Goal: Communication & Community: Answer question/provide support

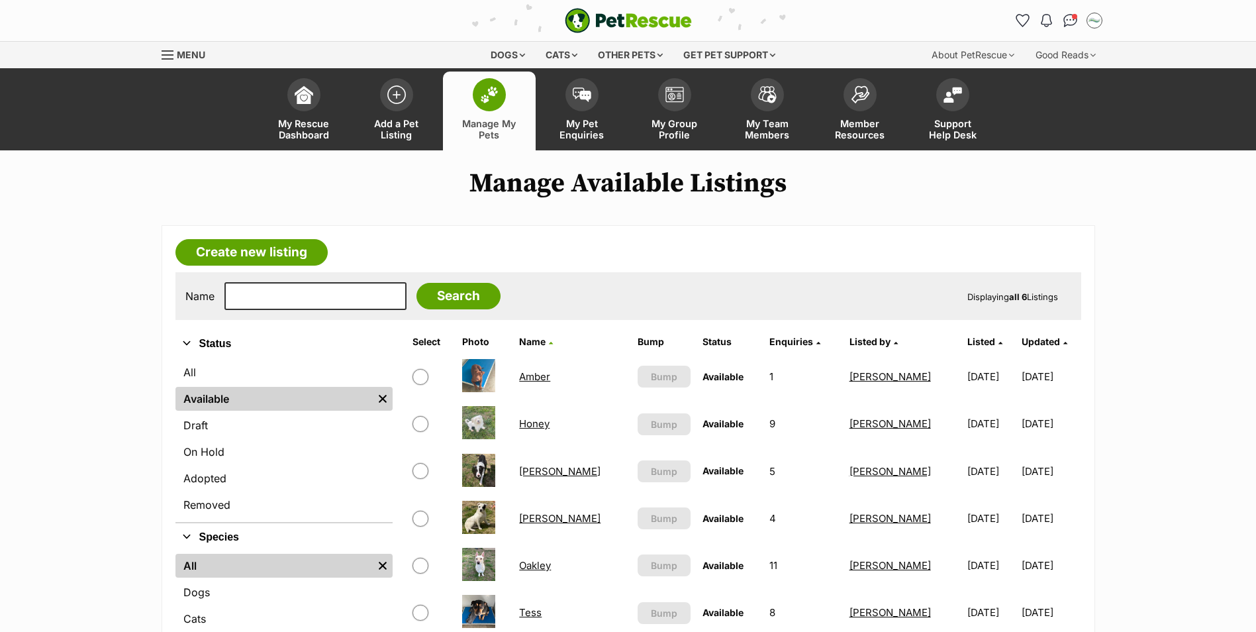
click at [534, 470] on link "[PERSON_NAME]" at bounding box center [559, 471] width 81 height 13
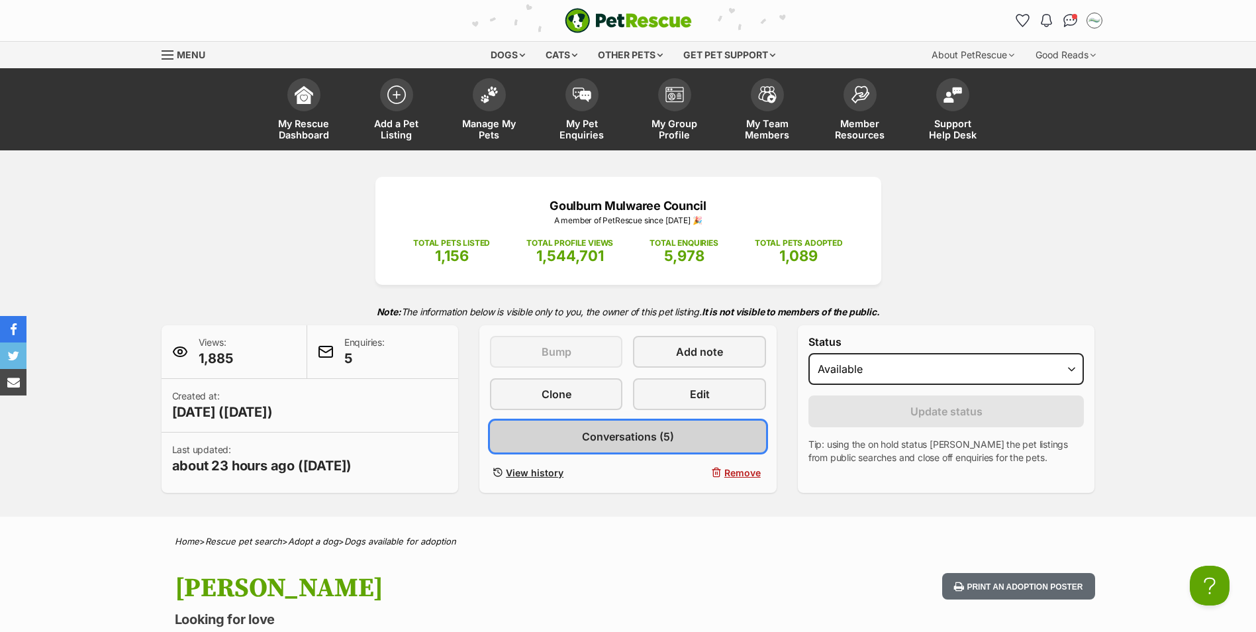
click at [646, 437] on span "Conversations (5)" at bounding box center [628, 436] width 92 height 16
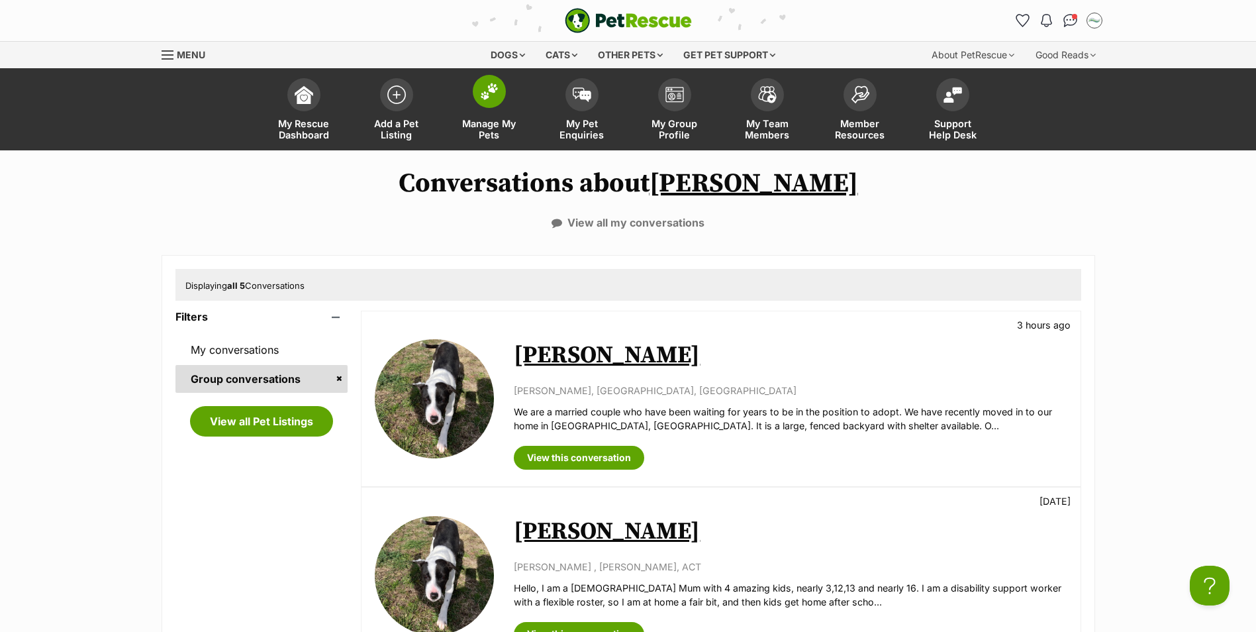
click at [491, 115] on link "Manage My Pets" at bounding box center [489, 111] width 93 height 79
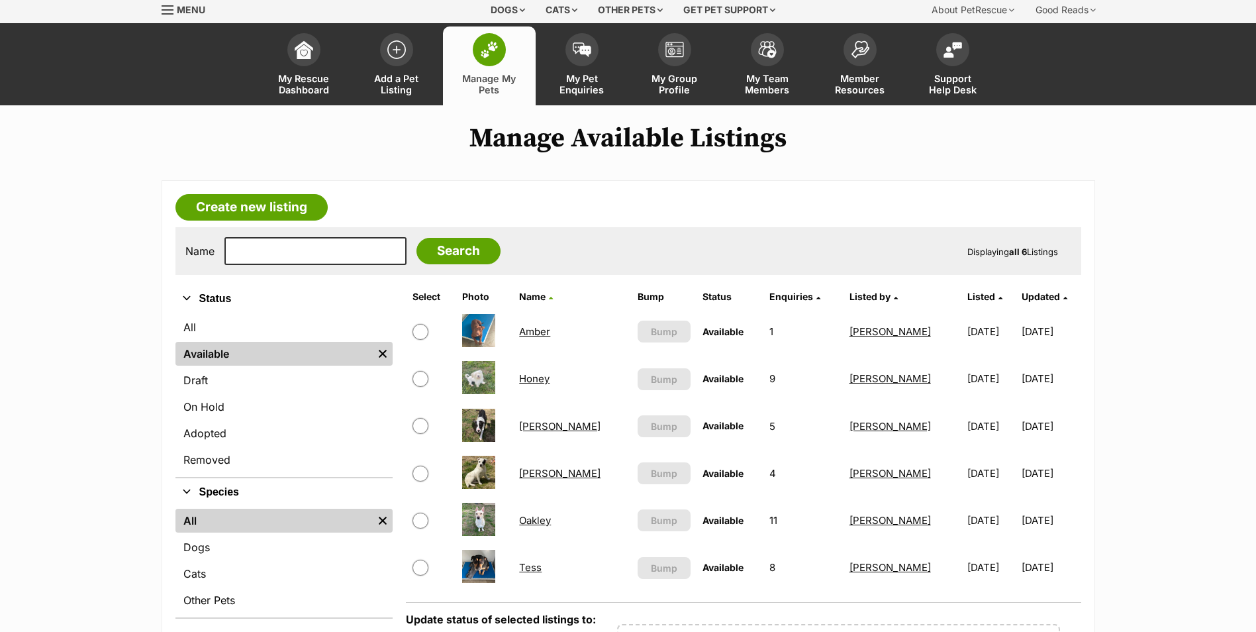
scroll to position [66, 0]
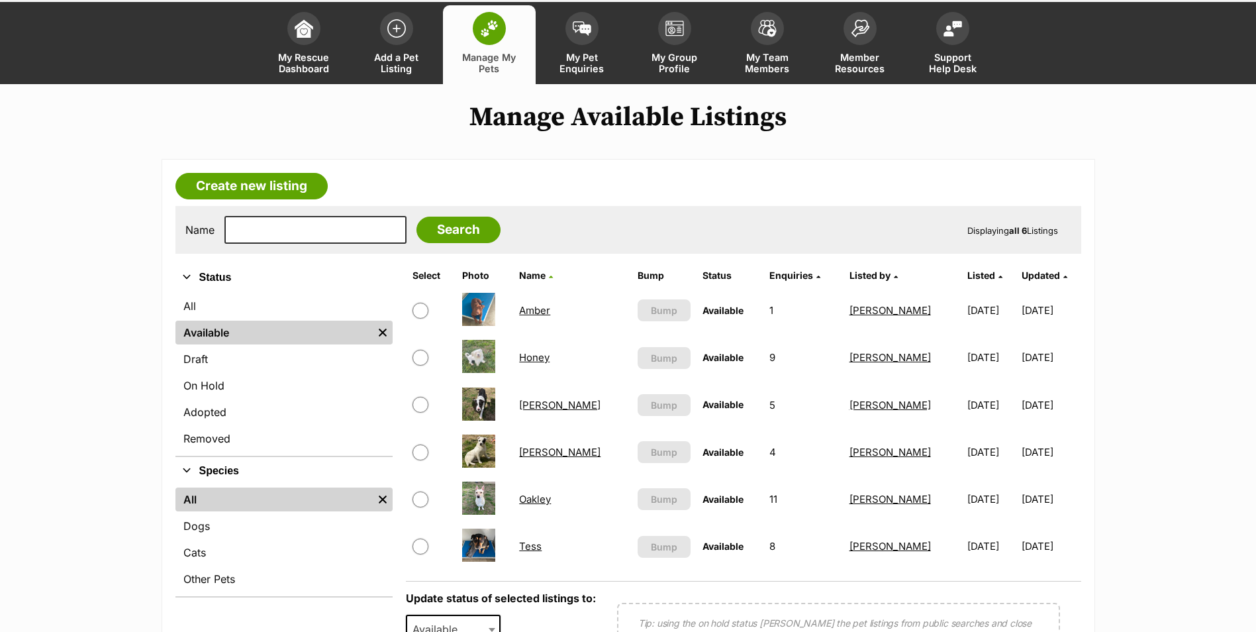
click at [546, 454] on link "[PERSON_NAME]" at bounding box center [559, 452] width 81 height 13
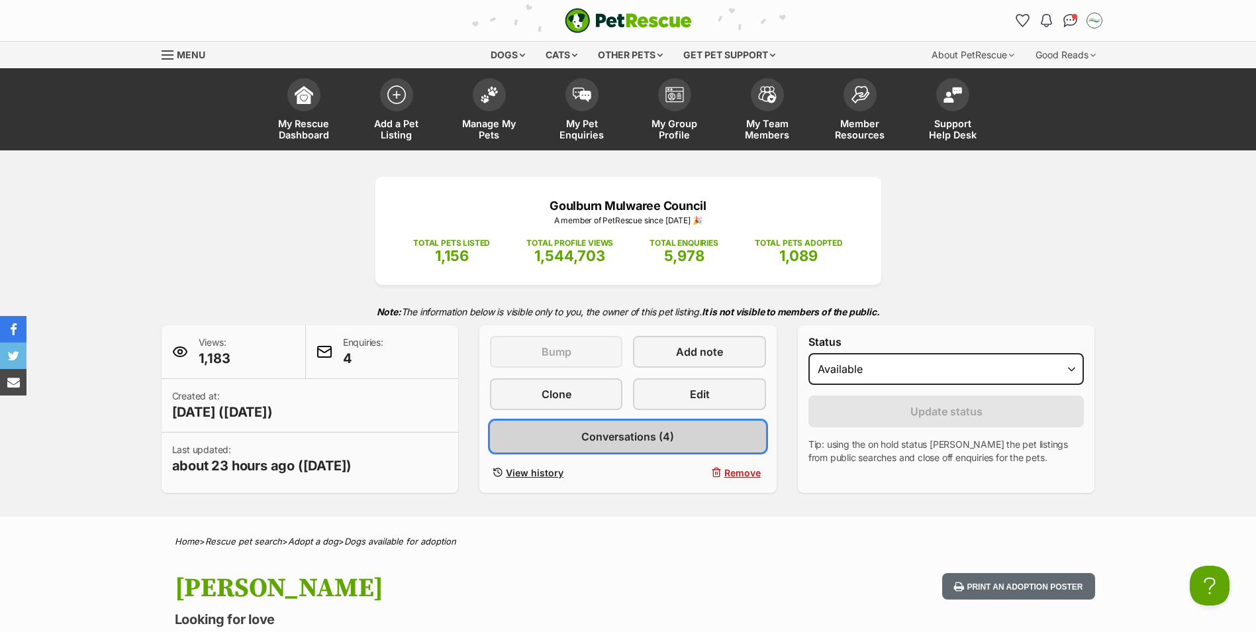
click at [618, 434] on span "Conversations (4)" at bounding box center [627, 436] width 93 height 16
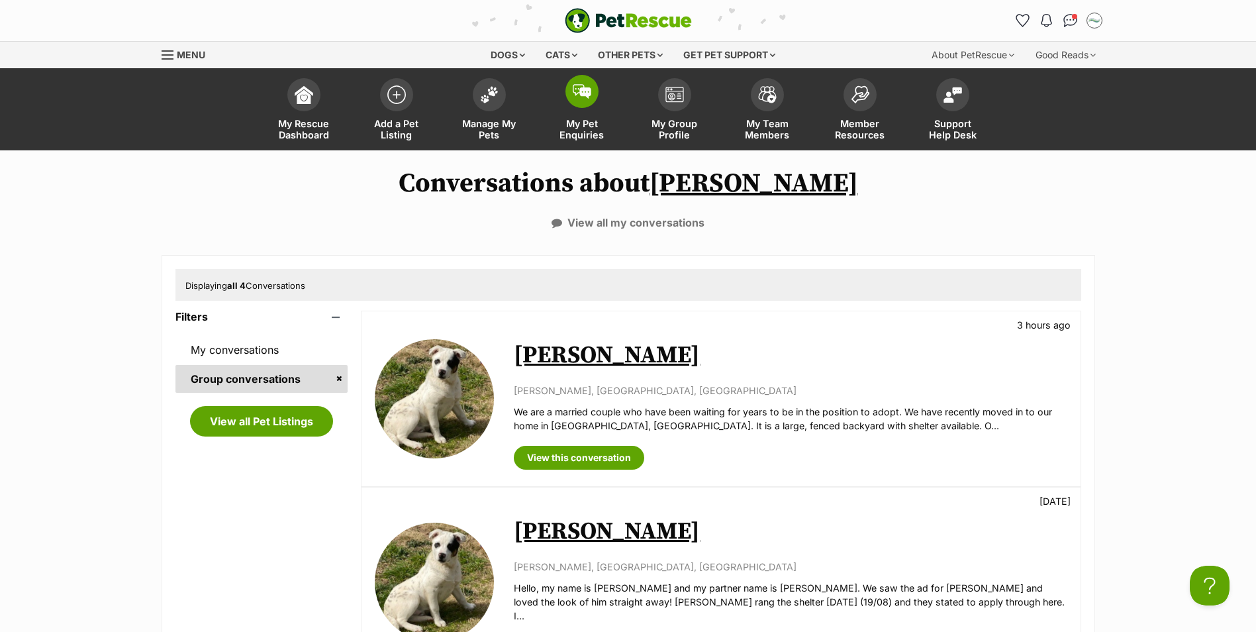
click at [591, 95] on span at bounding box center [581, 91] width 33 height 33
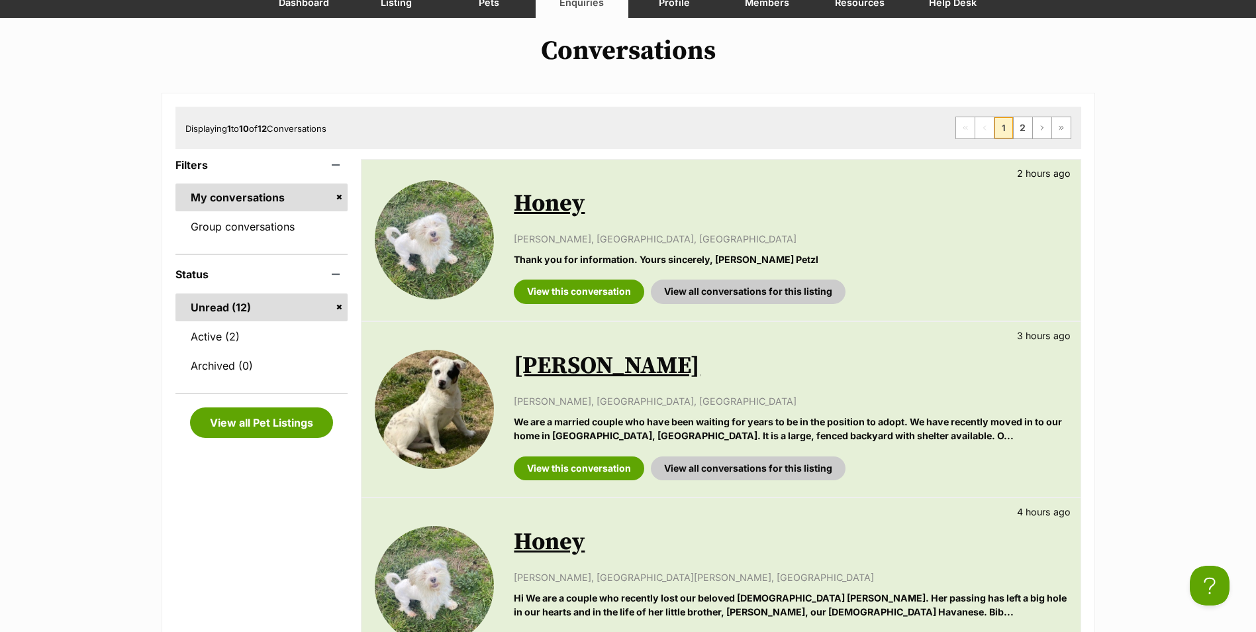
scroll to position [66, 0]
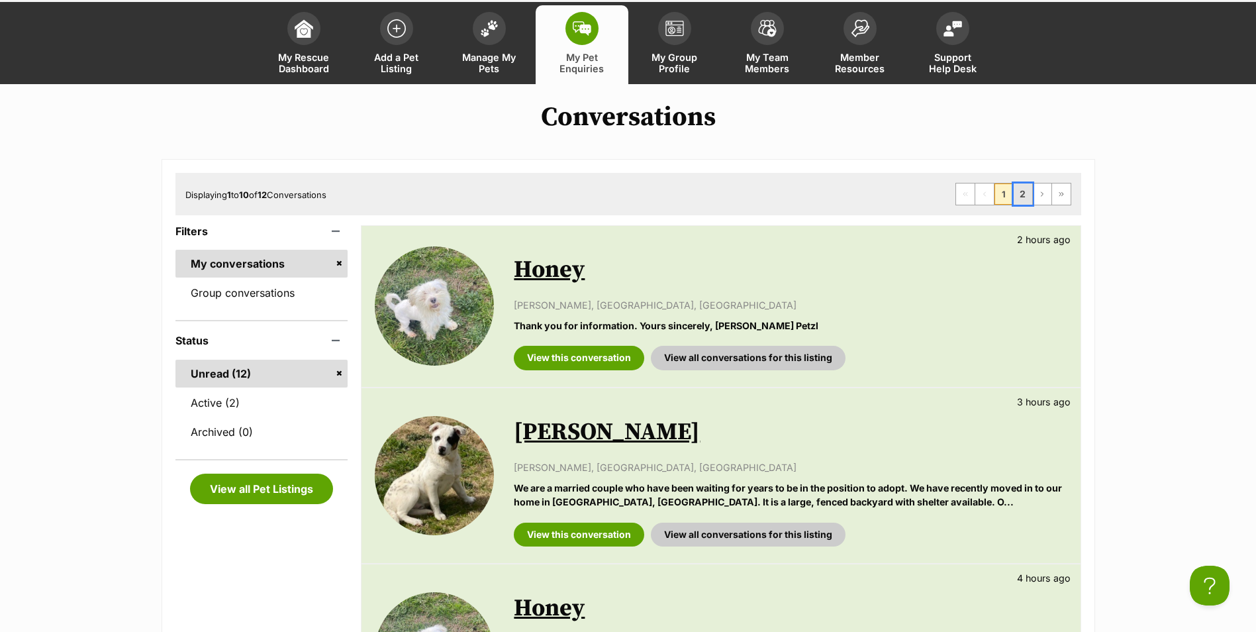
click at [1024, 191] on link "2" at bounding box center [1023, 193] width 19 height 21
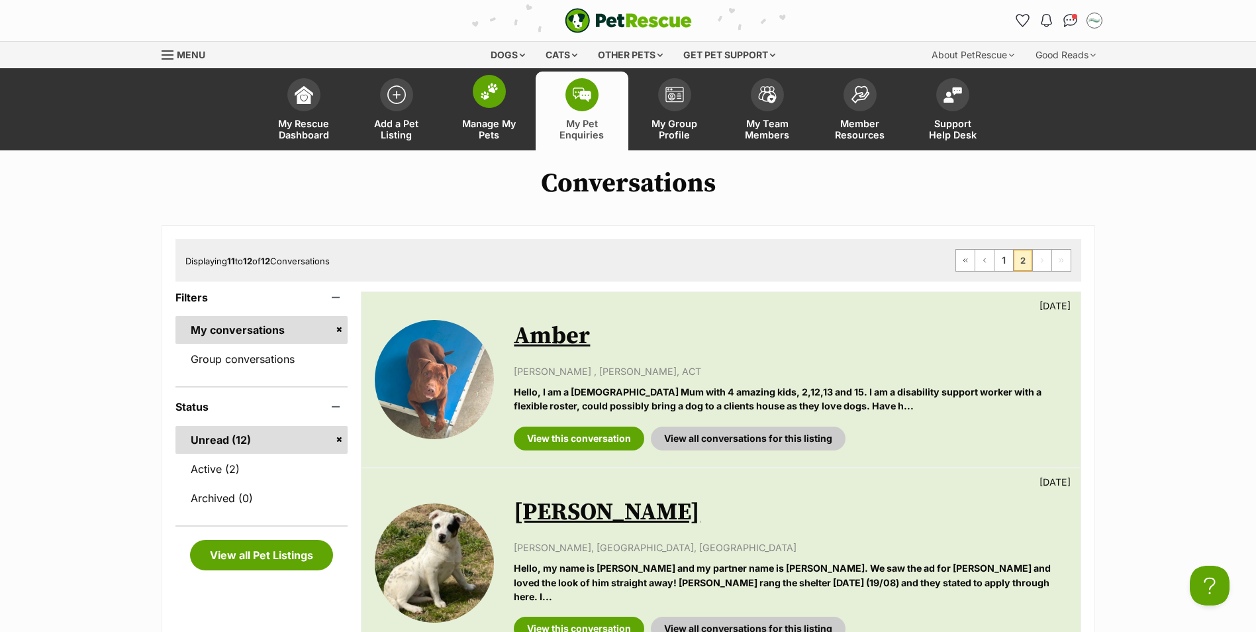
click at [496, 112] on link "Manage My Pets" at bounding box center [489, 111] width 93 height 79
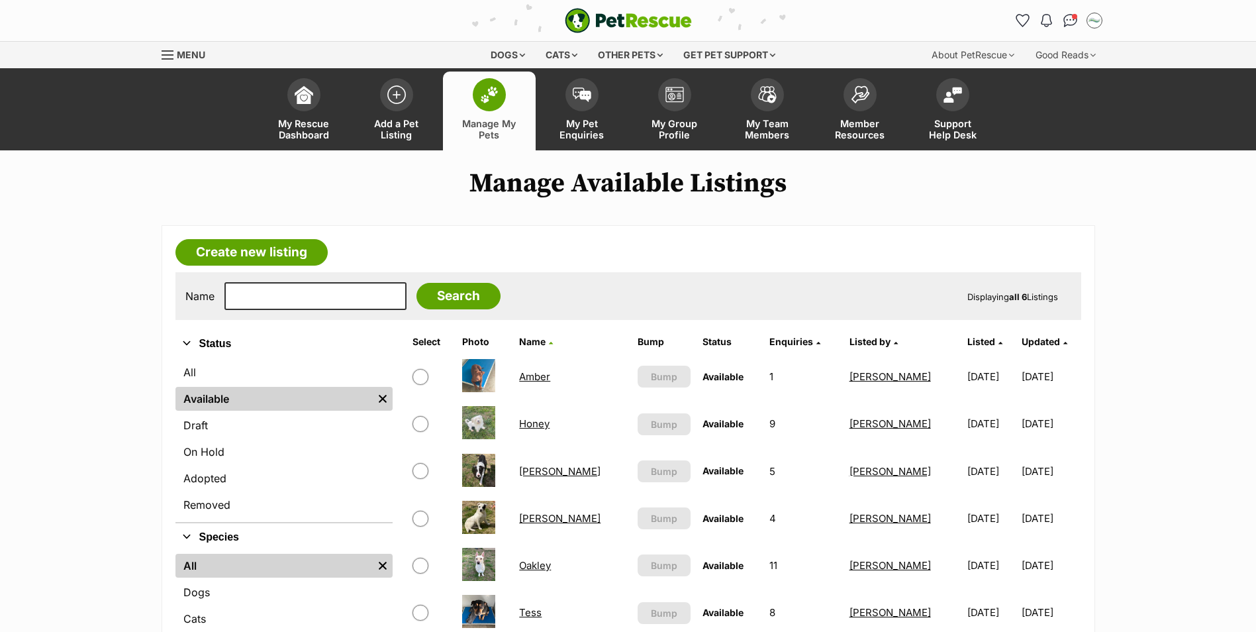
click at [530, 470] on link "[PERSON_NAME]" at bounding box center [559, 471] width 81 height 13
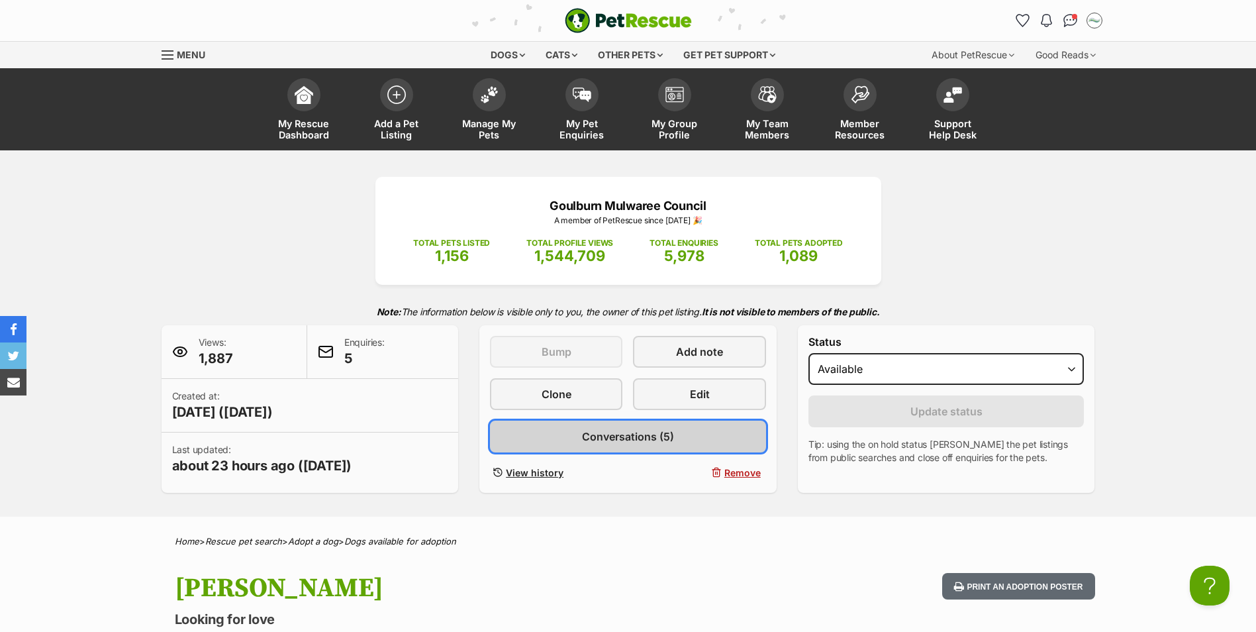
click at [630, 434] on span "Conversations (5)" at bounding box center [628, 436] width 92 height 16
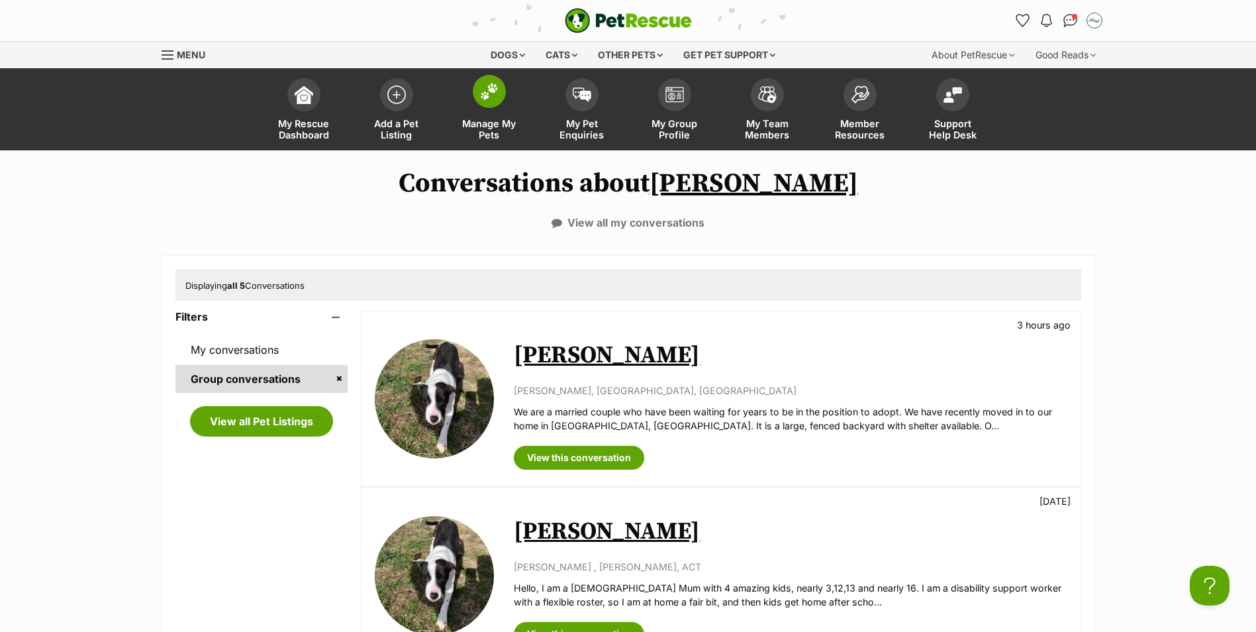
click at [483, 99] on img at bounding box center [489, 91] width 19 height 17
